Goal: Navigation & Orientation: Find specific page/section

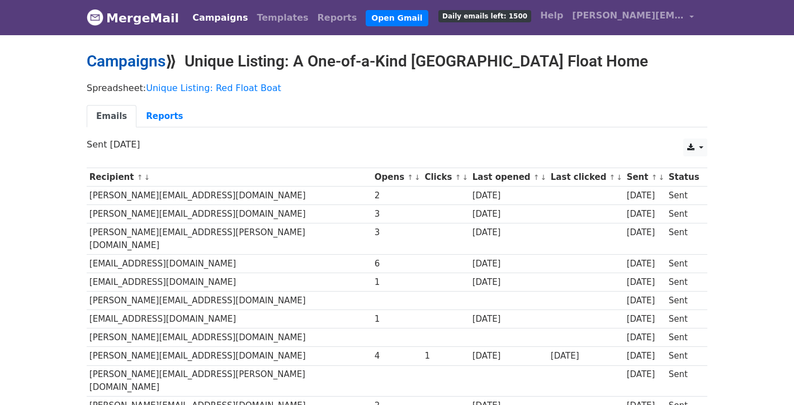
click at [148, 62] on link "Campaigns" at bounding box center [126, 61] width 79 height 18
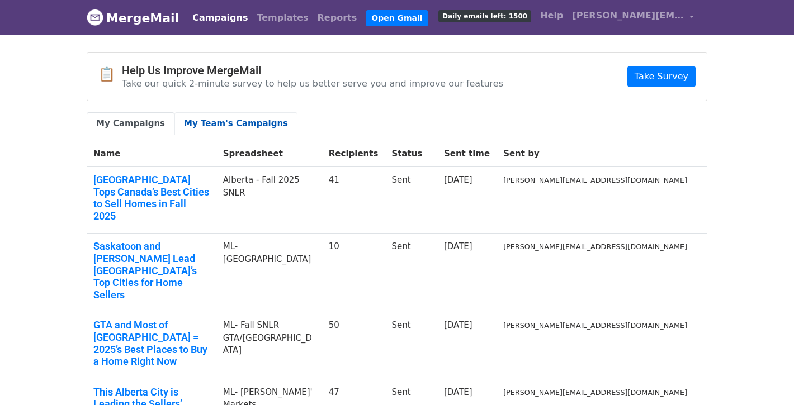
click at [207, 124] on link "My Team's Campaigns" at bounding box center [235, 123] width 123 height 23
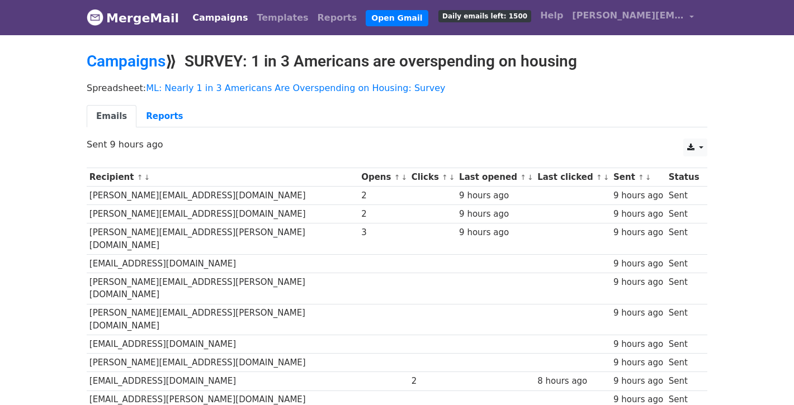
click at [141, 22] on link "MergeMail" at bounding box center [133, 17] width 92 height 23
